Goal: Find specific page/section

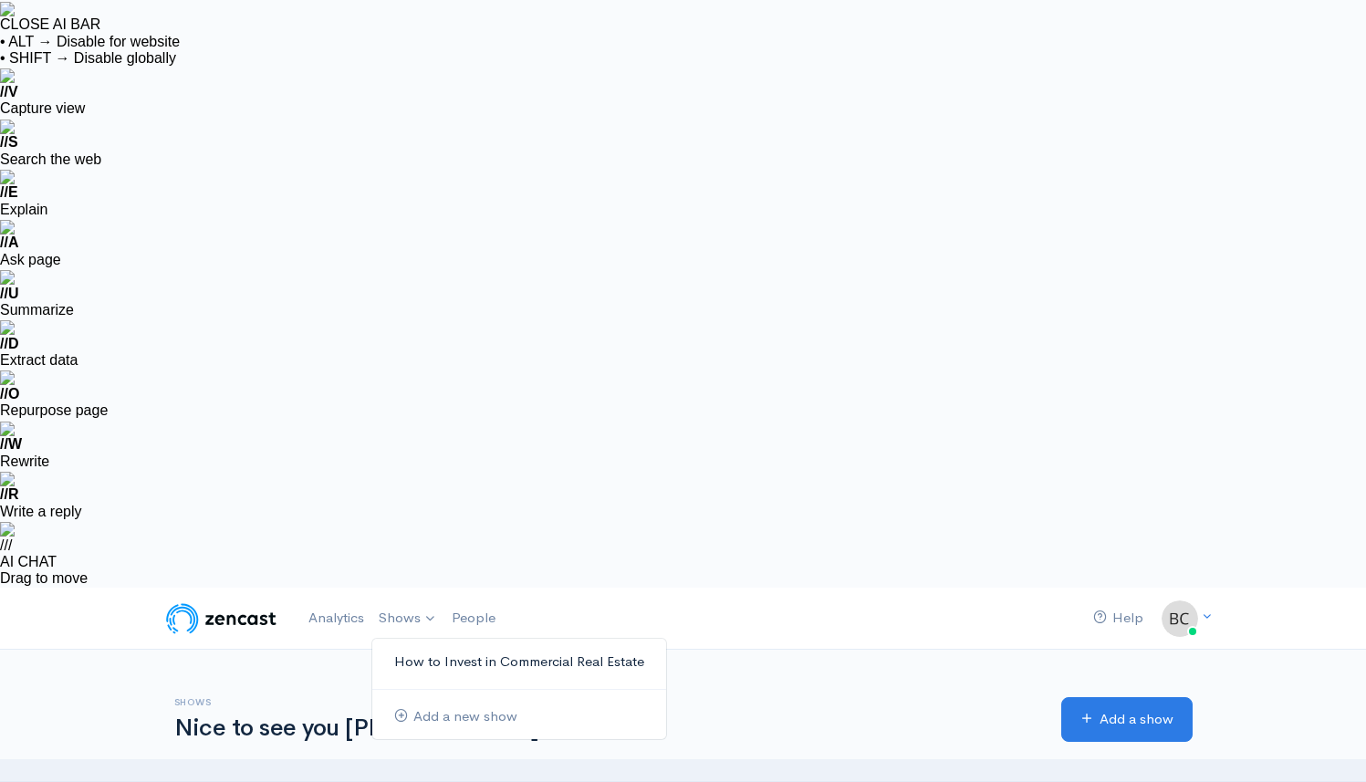
click at [409, 646] on link "How to Invest in Commercial Real Estate" at bounding box center [519, 662] width 294 height 32
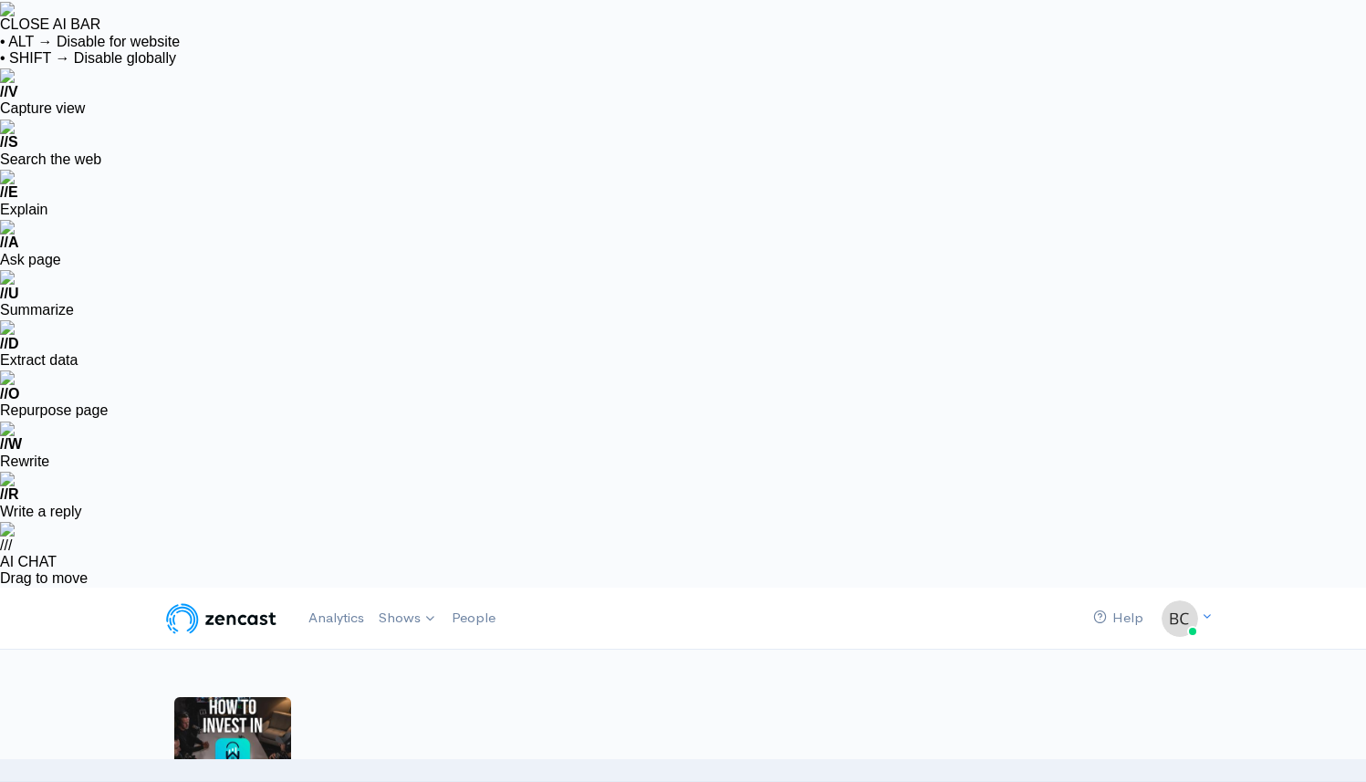
click at [343, 599] on link "Analytics" at bounding box center [336, 618] width 70 height 39
